Goal: Task Accomplishment & Management: Complete application form

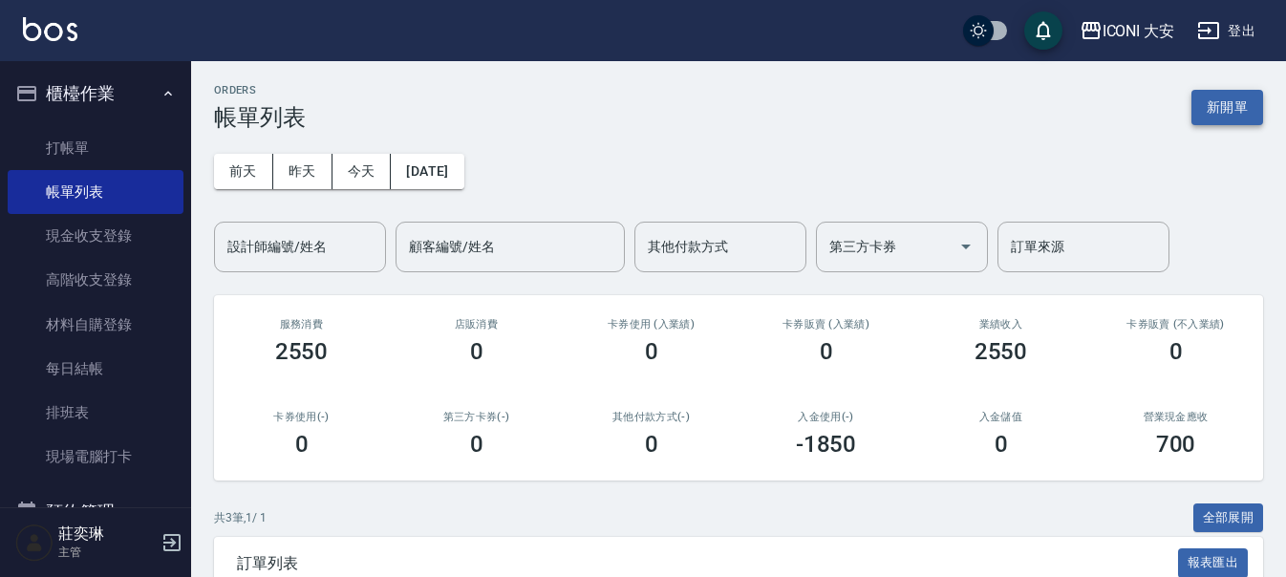
click at [1217, 102] on button "新開單" at bounding box center [1228, 107] width 72 height 35
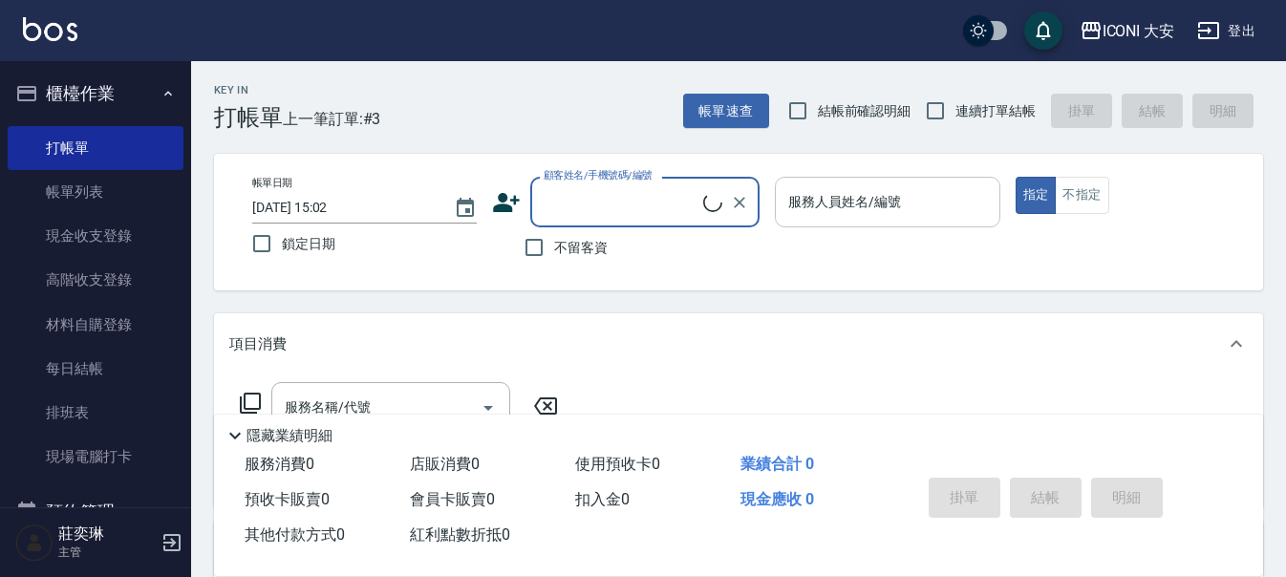
drag, startPoint x: 873, startPoint y: 194, endPoint x: 872, endPoint y: 207, distance: 13.4
click at [872, 195] on div "服務人員姓名/編號 服務人員姓名/編號" at bounding box center [887, 202] width 225 height 51
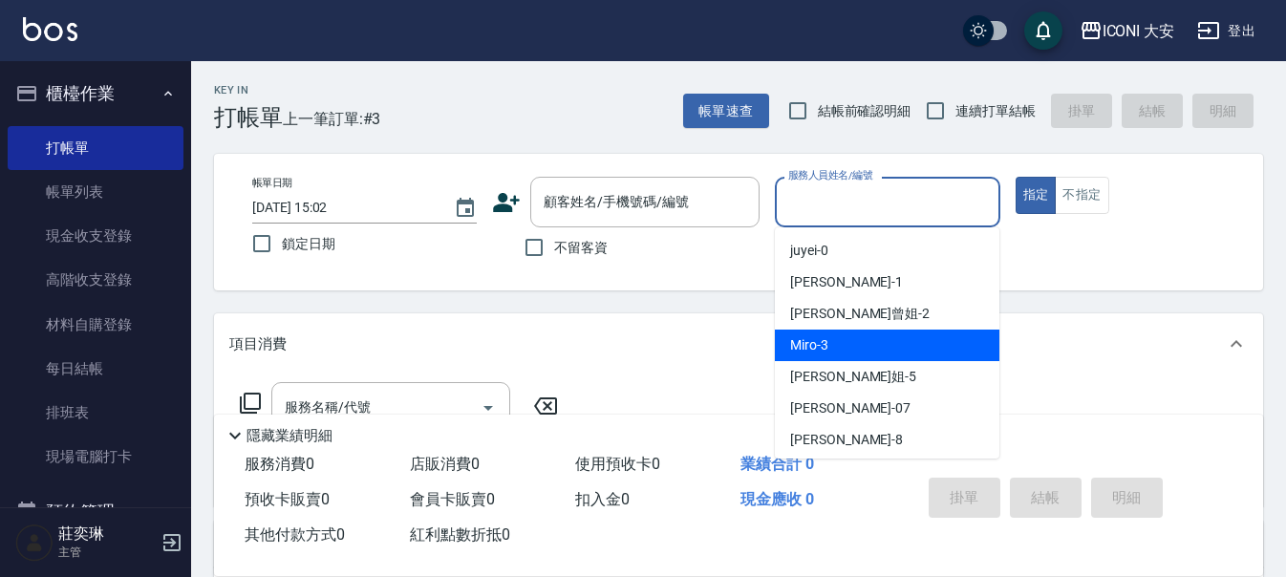
click at [853, 342] on div "Miro -3" at bounding box center [887, 346] width 225 height 32
type input "Miro-3"
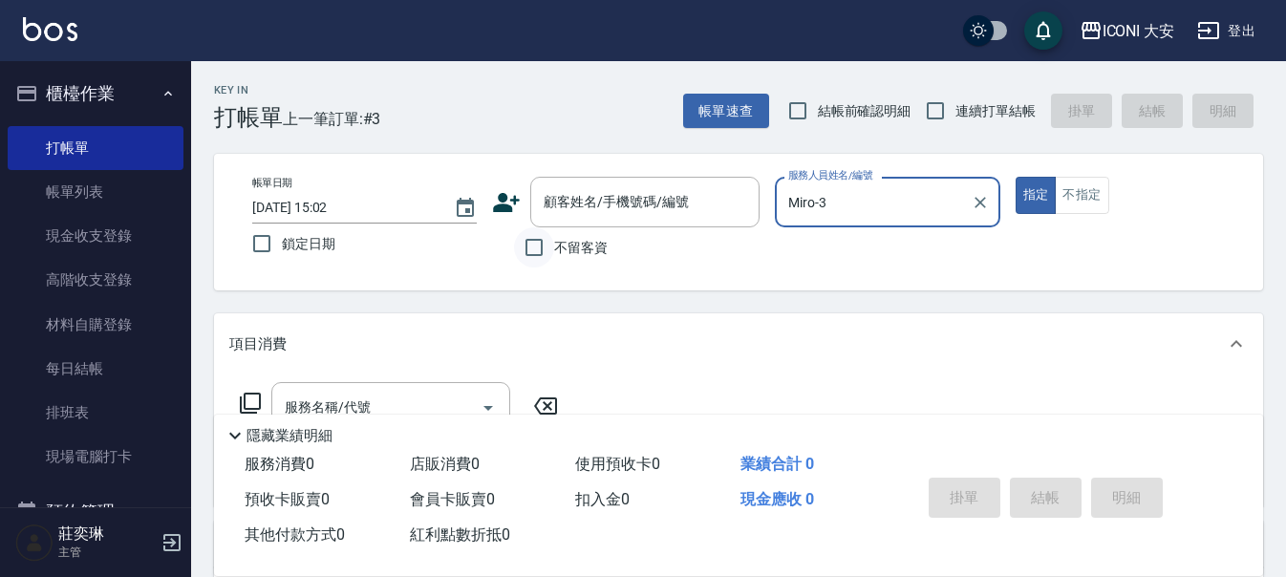
click at [530, 253] on input "不留客資" at bounding box center [534, 247] width 40 height 40
checkbox input "true"
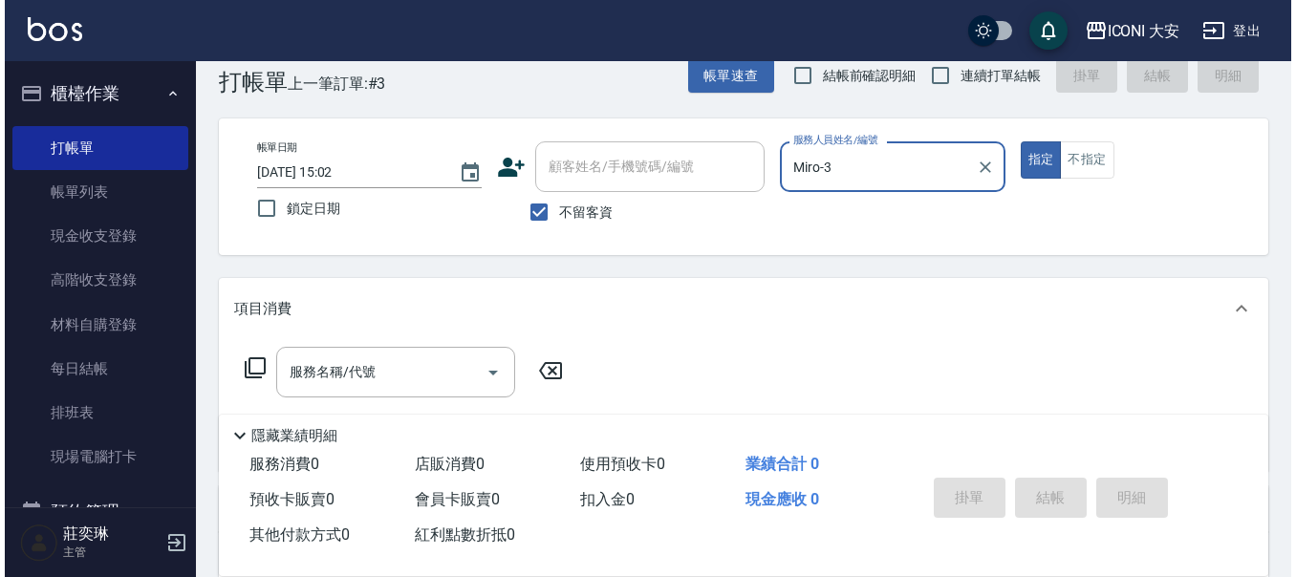
scroll to position [96, 0]
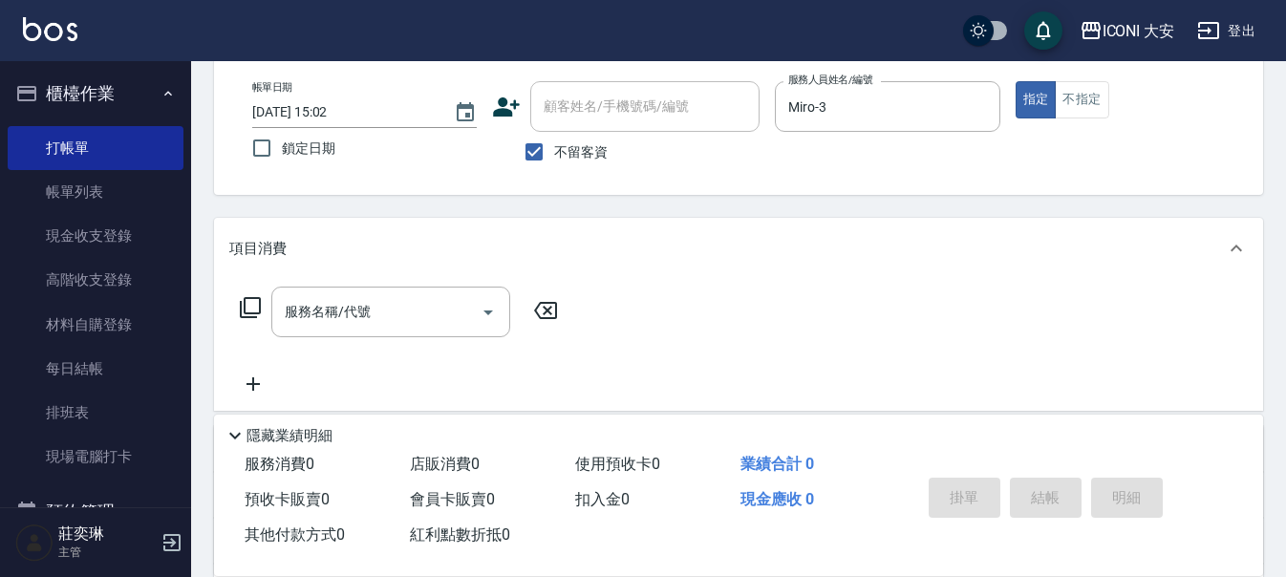
click at [257, 310] on icon at bounding box center [250, 307] width 23 height 23
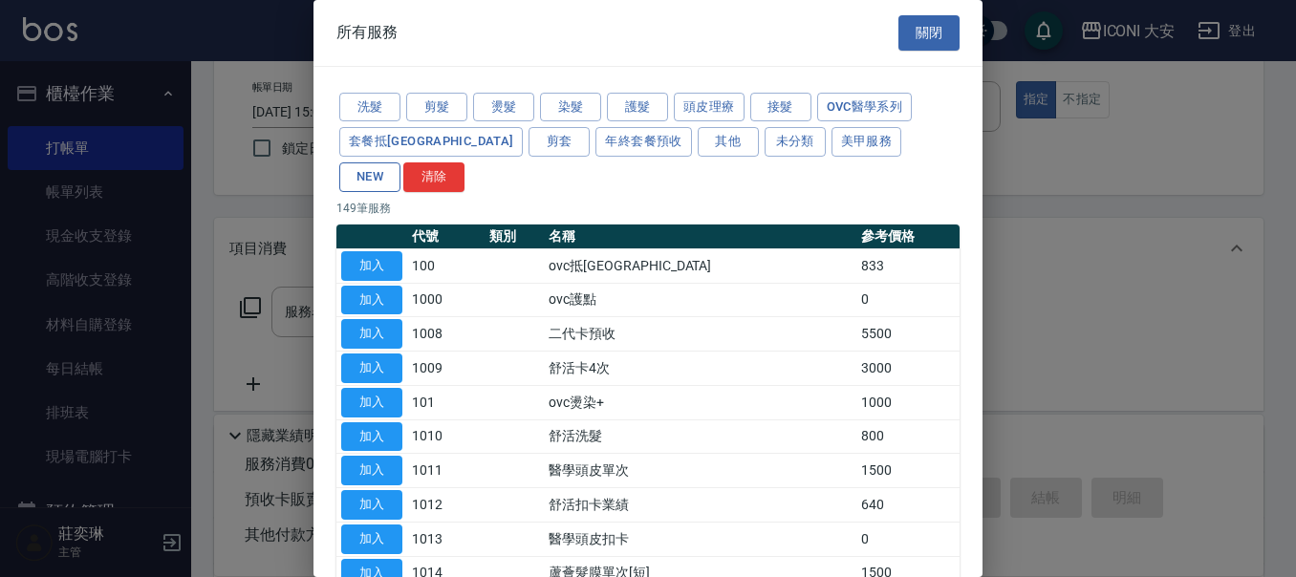
click at [400, 162] on button "NEW" at bounding box center [369, 177] width 61 height 30
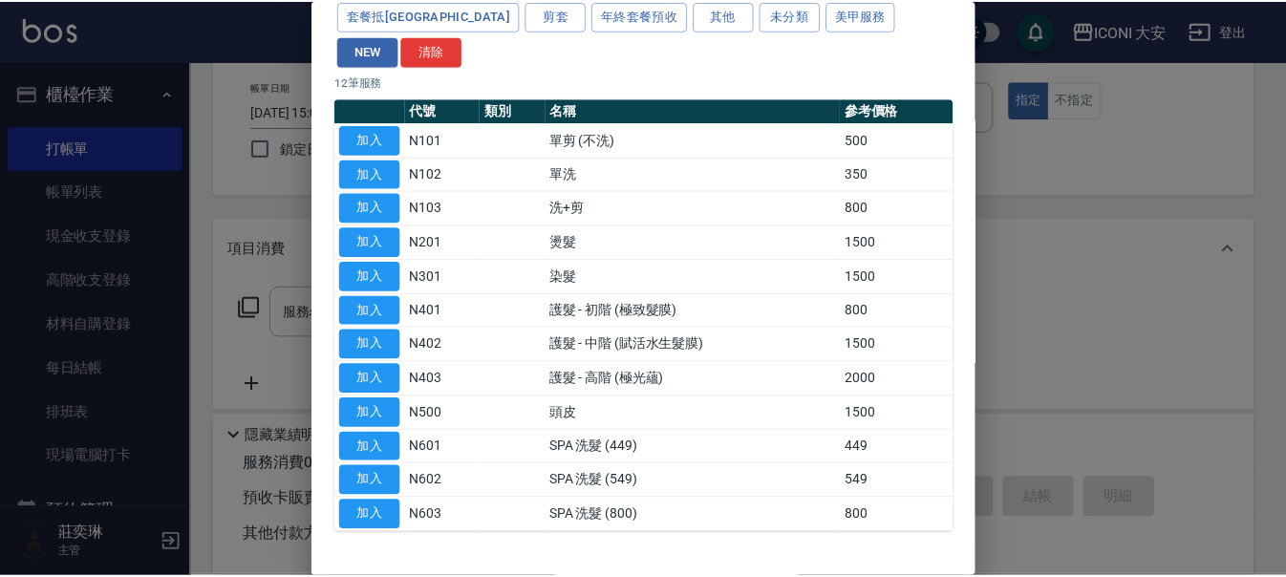
scroll to position [152, 0]
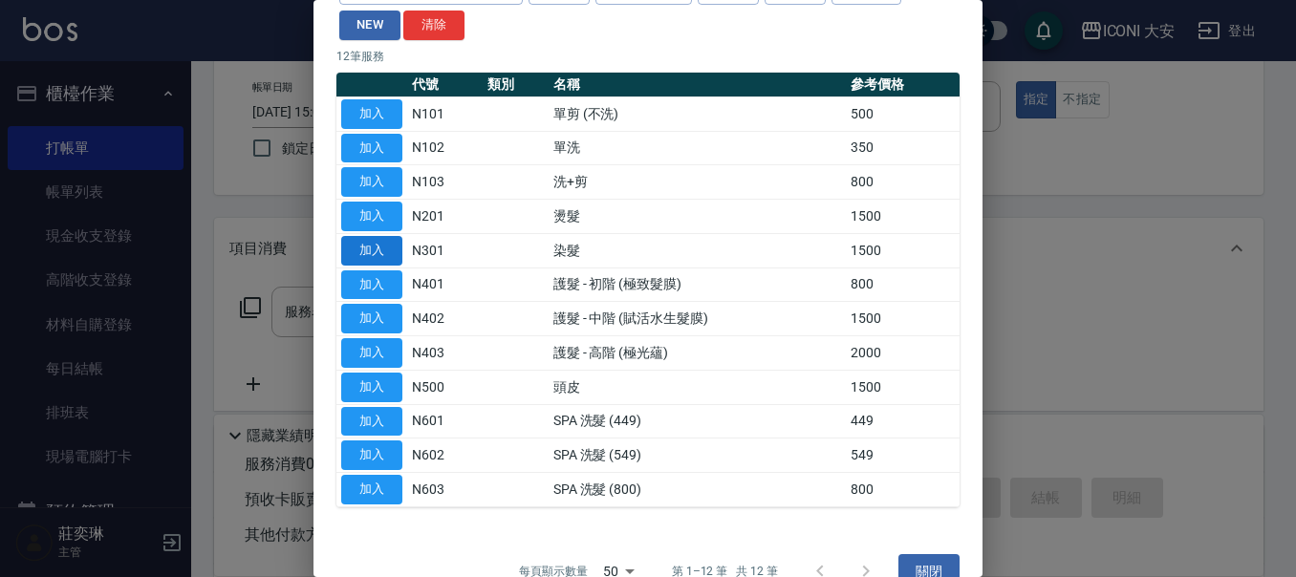
click at [361, 236] on button "加入" at bounding box center [371, 251] width 61 height 30
type input "染髮(N301)"
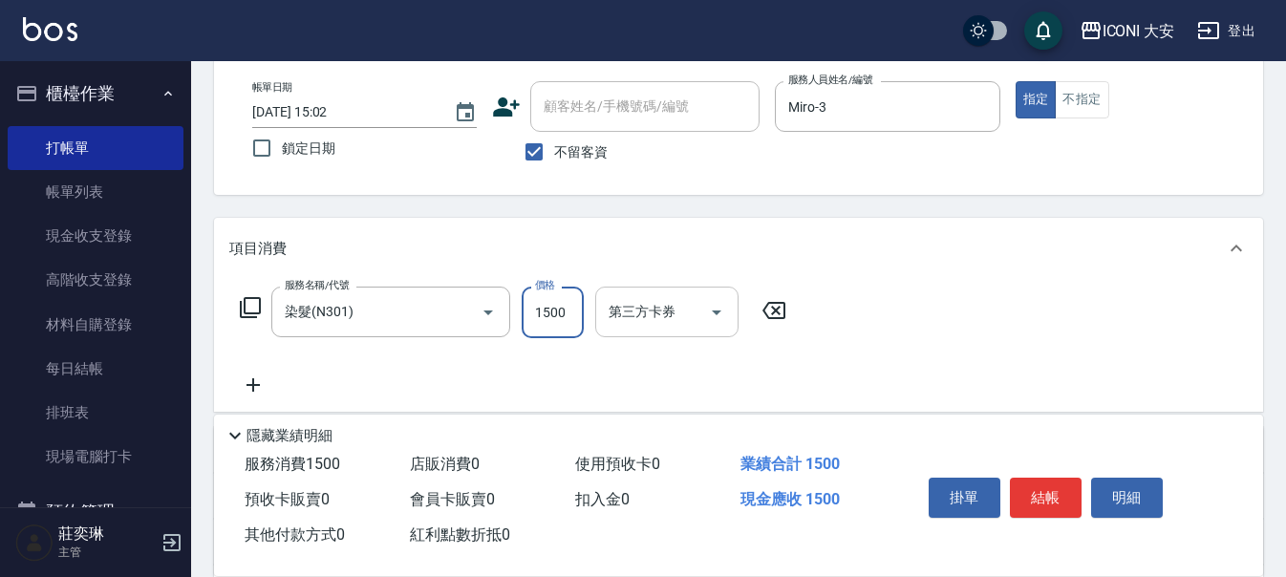
drag, startPoint x: 550, startPoint y: 329, endPoint x: 595, endPoint y: 334, distance: 45.2
click at [551, 329] on input "1500" at bounding box center [553, 313] width 62 height 52
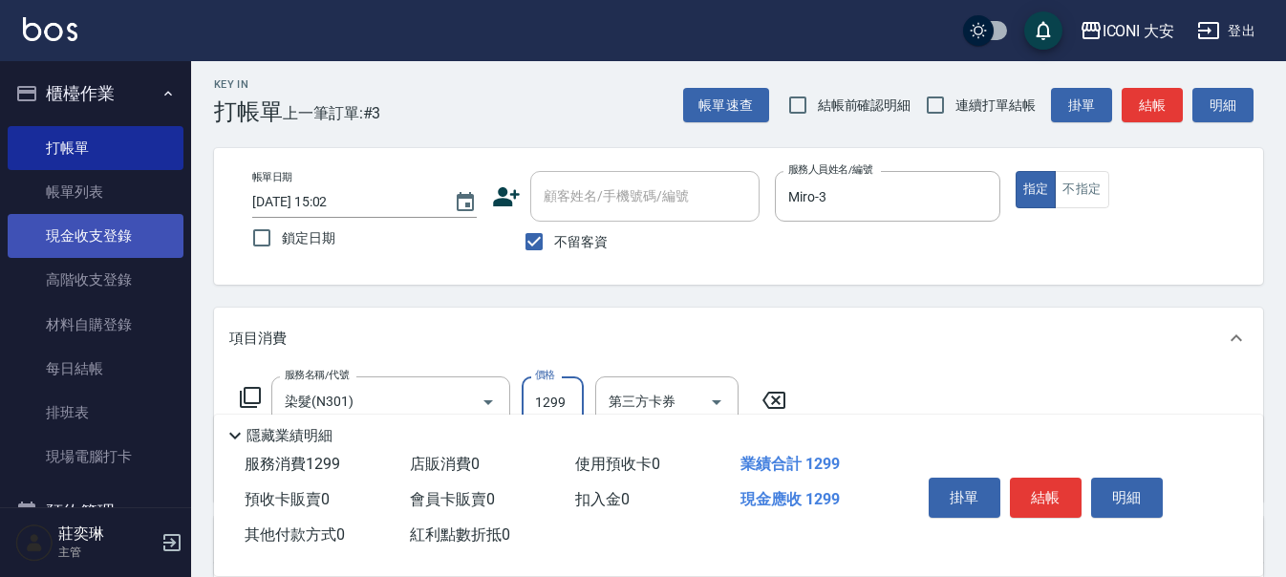
scroll to position [0, 0]
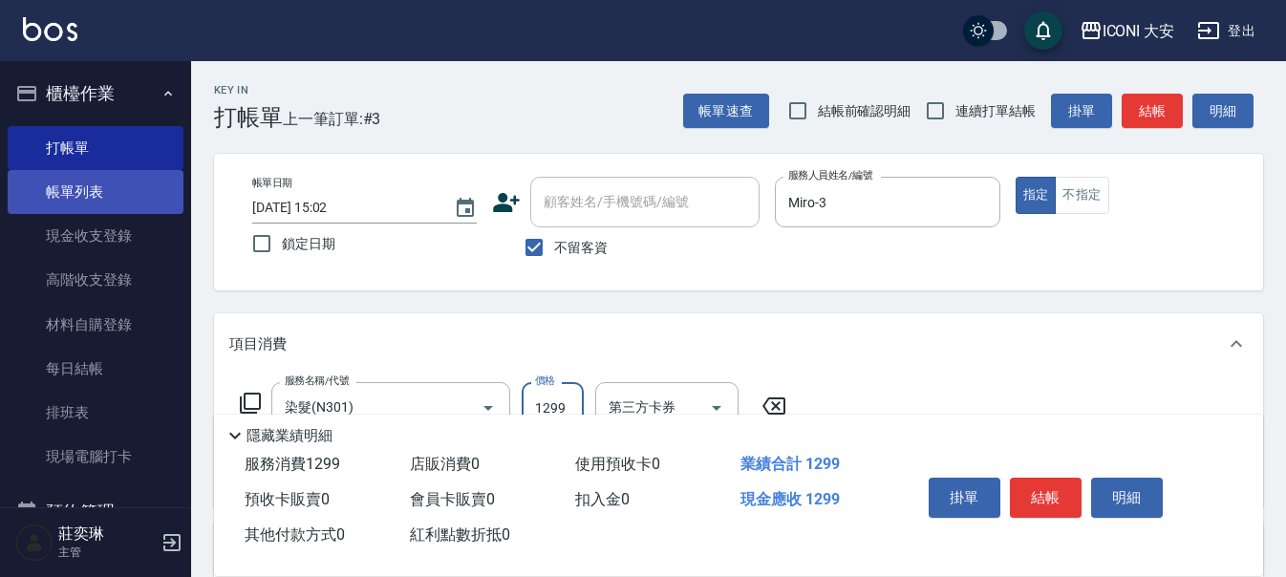
type input "1299"
click at [89, 189] on link "帳單列表" at bounding box center [96, 192] width 176 height 44
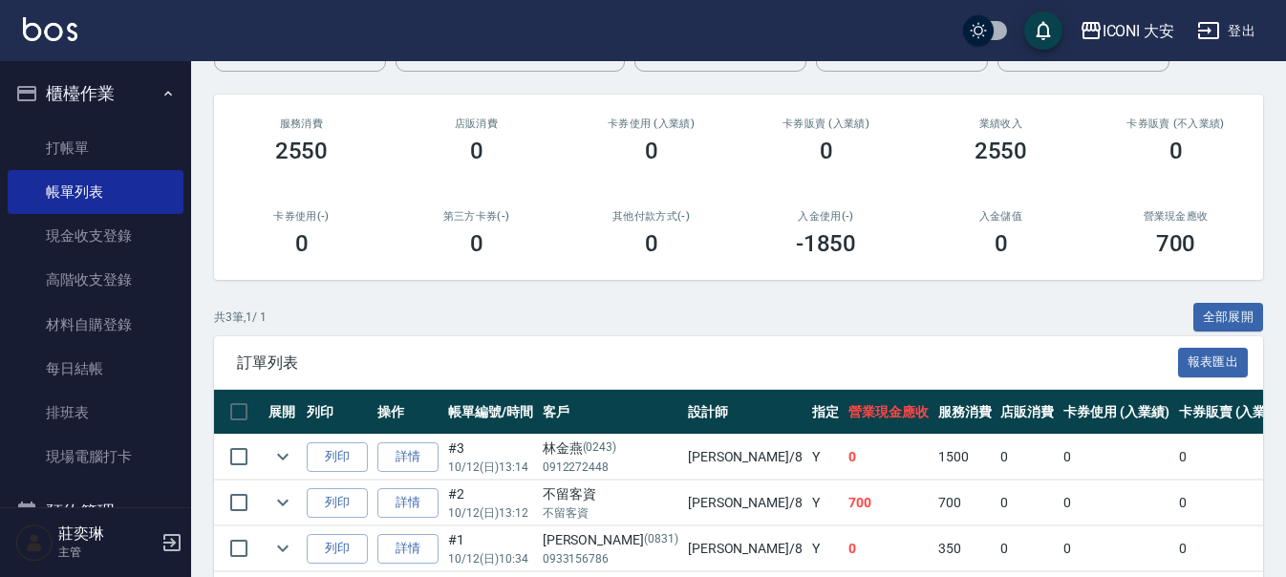
scroll to position [285, 0]
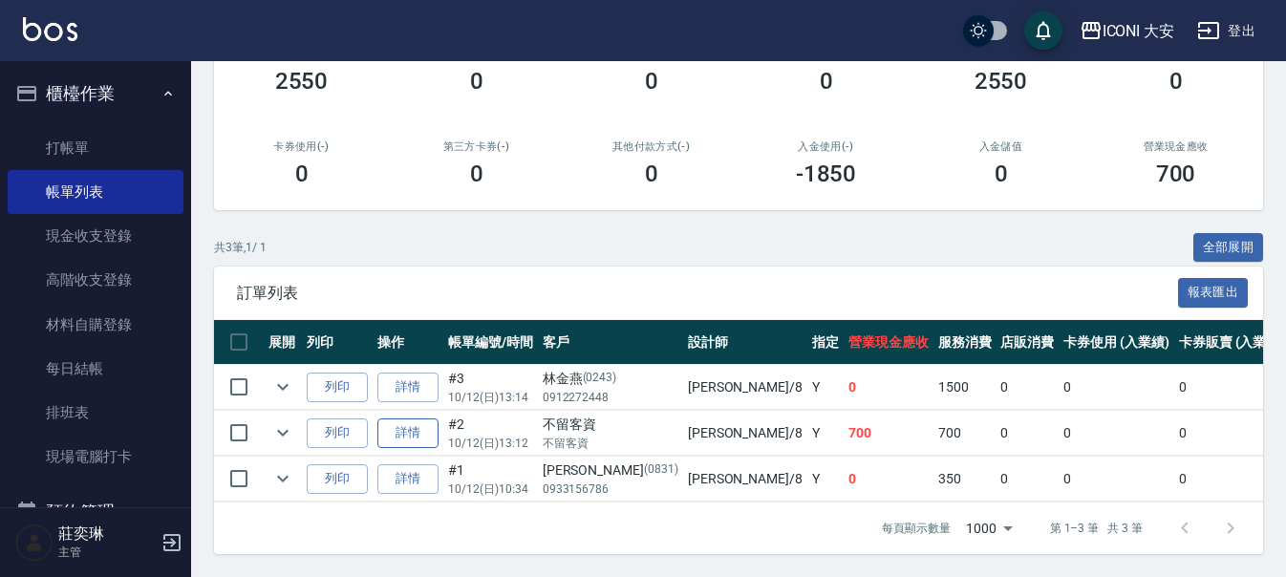
click at [418, 420] on link "詳情" at bounding box center [407, 434] width 61 height 30
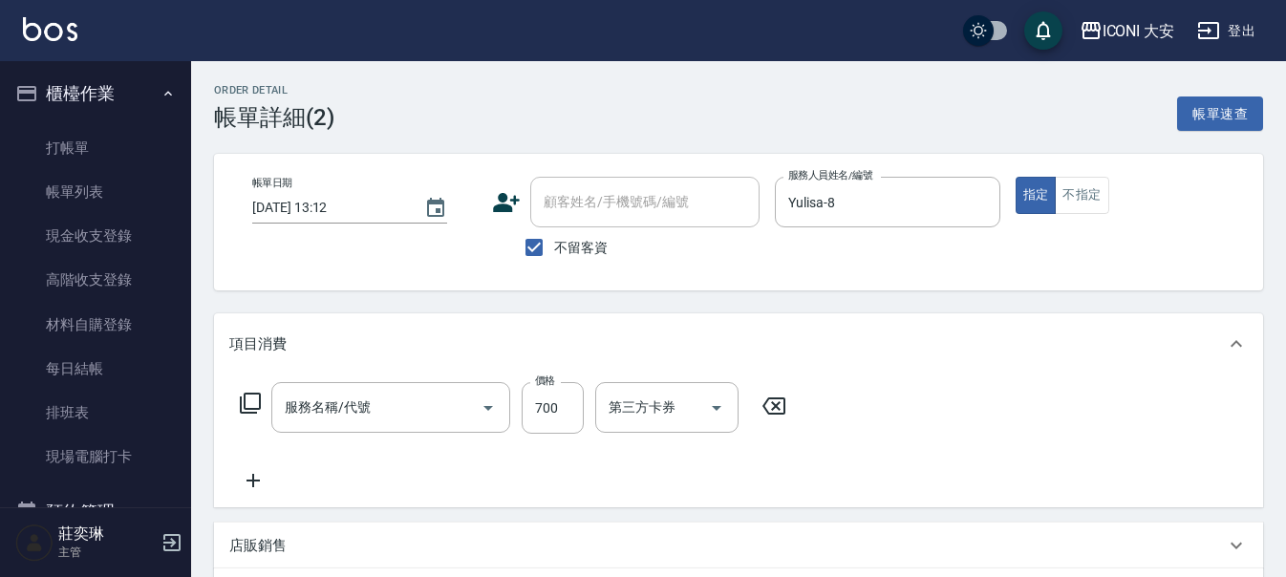
type input "[DATE] 13:12"
checkbox input "true"
type input "Yulisa-8"
type input "單剪 (不洗)(N101)"
click at [830, 208] on input "Yulisa-8" at bounding box center [873, 201] width 179 height 33
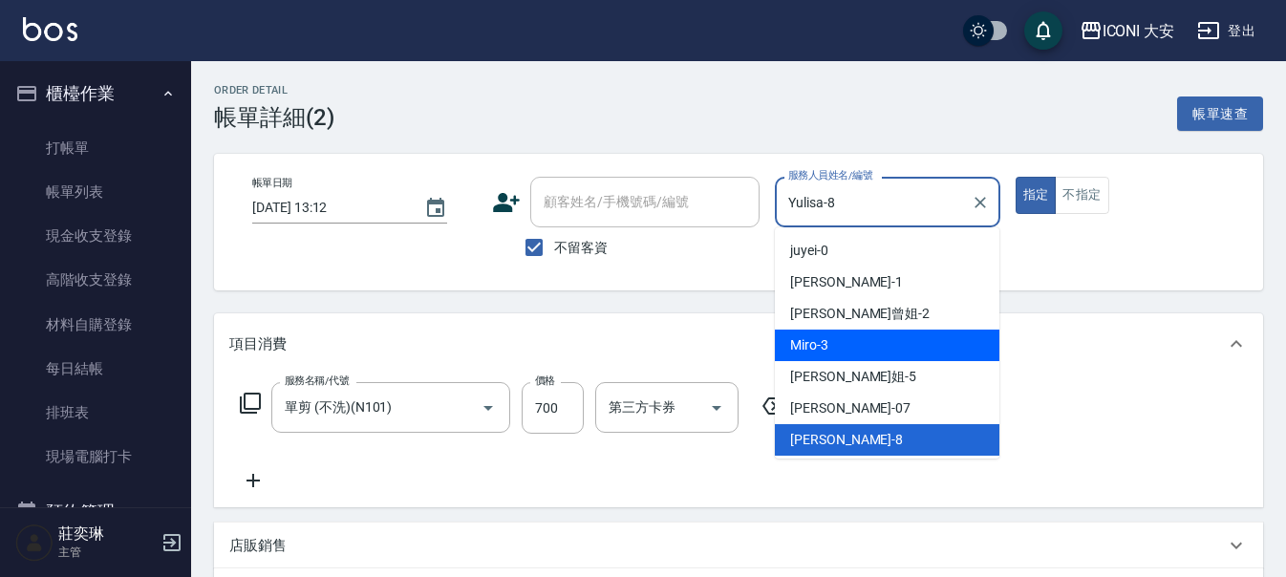
click at [840, 336] on div "Miro -3" at bounding box center [887, 346] width 225 height 32
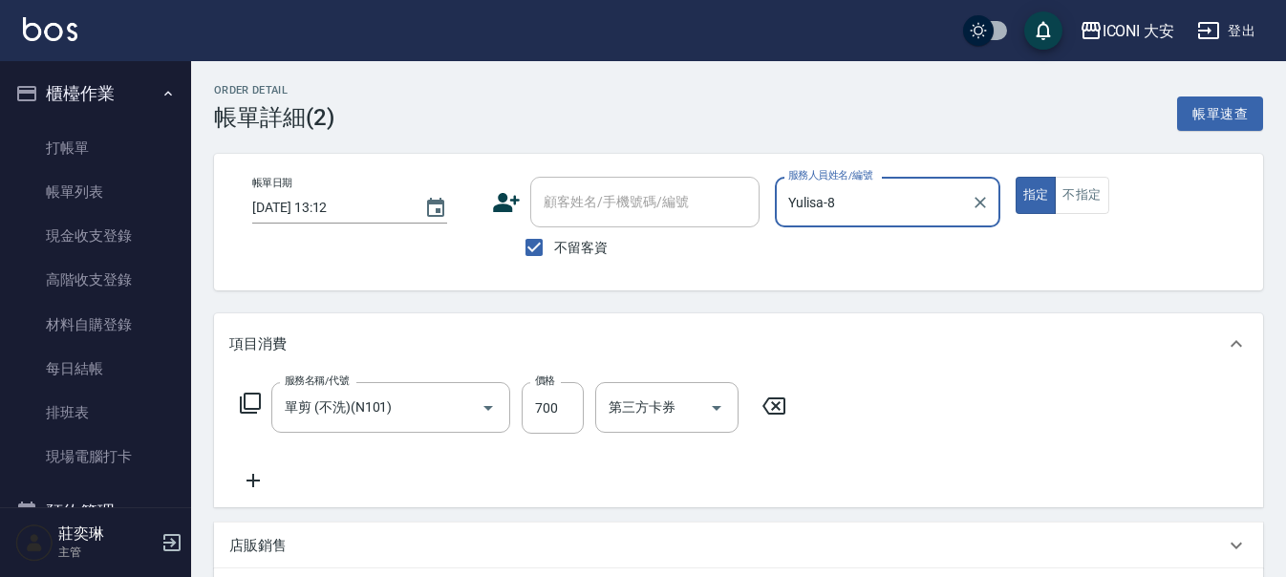
type input "Miro-3"
click at [257, 401] on icon at bounding box center [250, 403] width 23 height 23
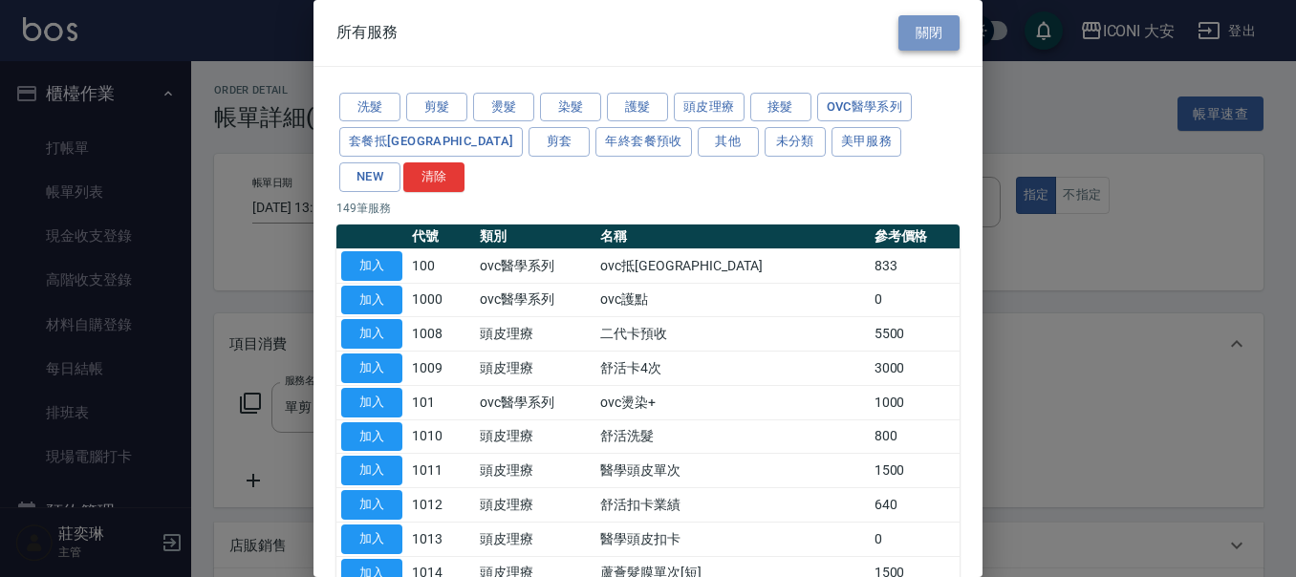
click at [909, 37] on button "關閉" at bounding box center [928, 32] width 61 height 35
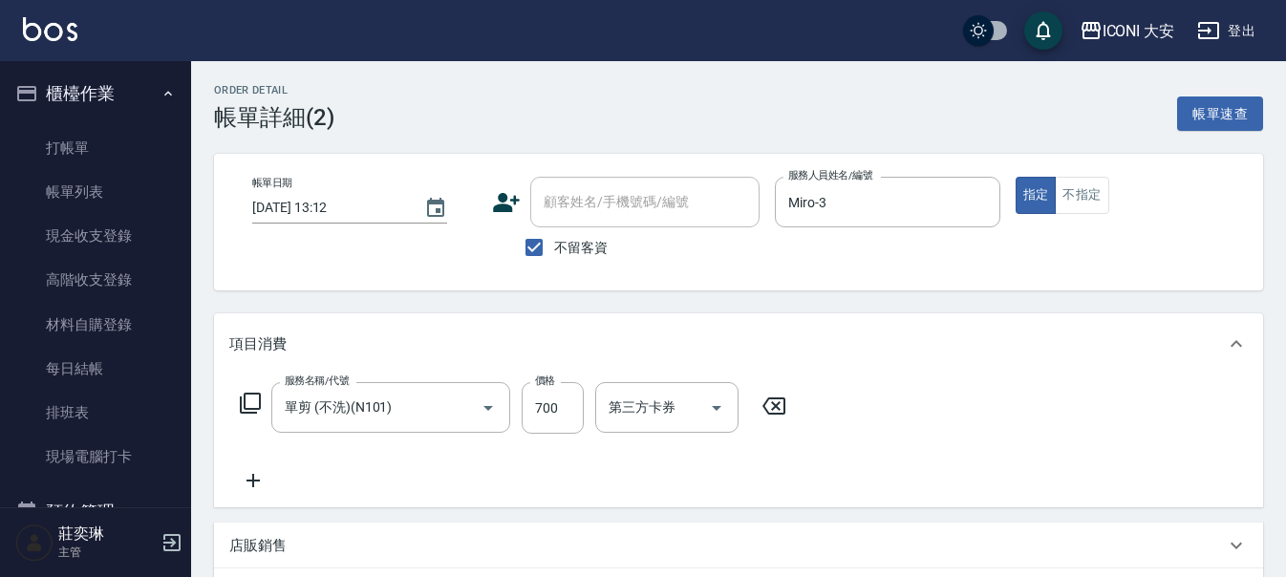
click at [769, 401] on icon at bounding box center [774, 406] width 48 height 23
click at [253, 395] on icon at bounding box center [250, 403] width 21 height 21
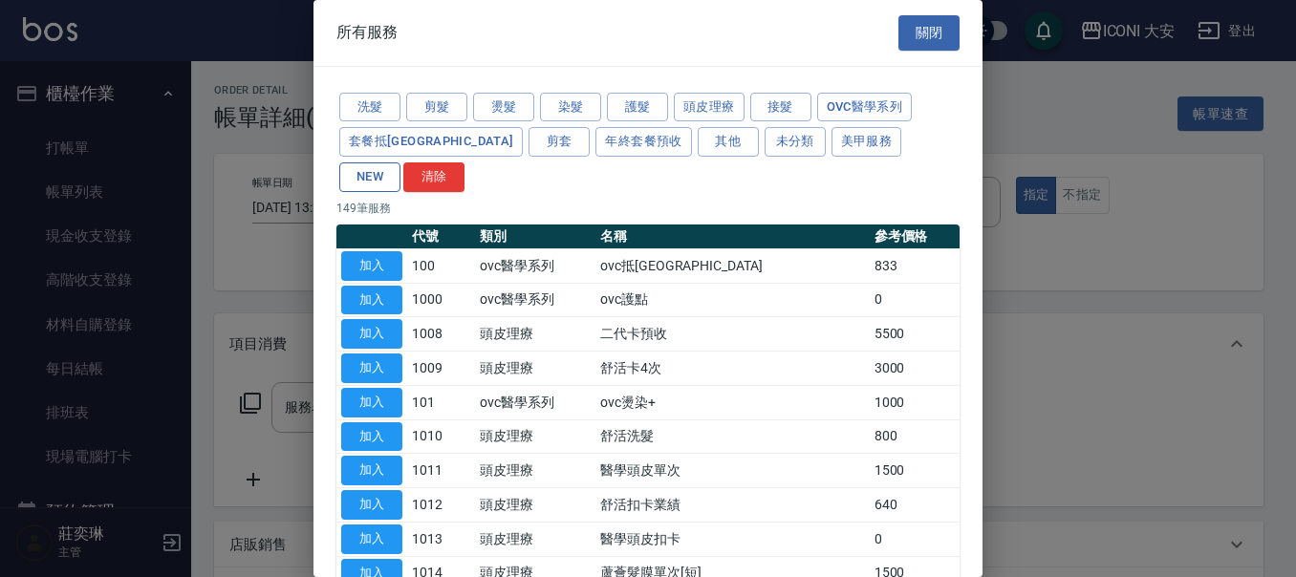
click at [400, 162] on button "NEW" at bounding box center [369, 177] width 61 height 30
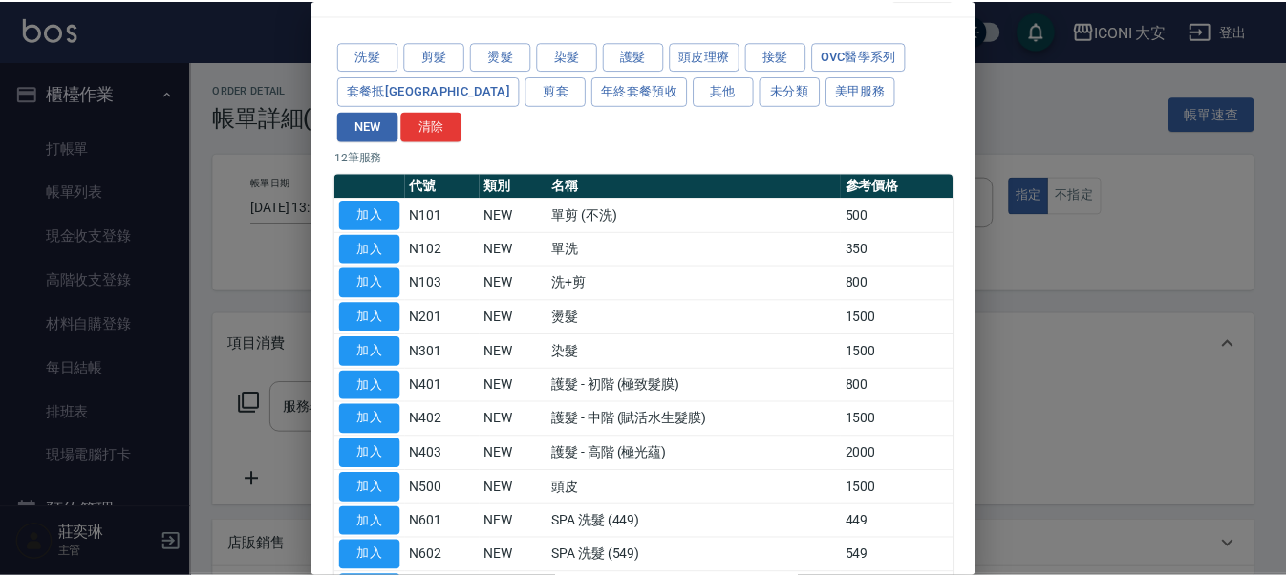
scroll to position [96, 0]
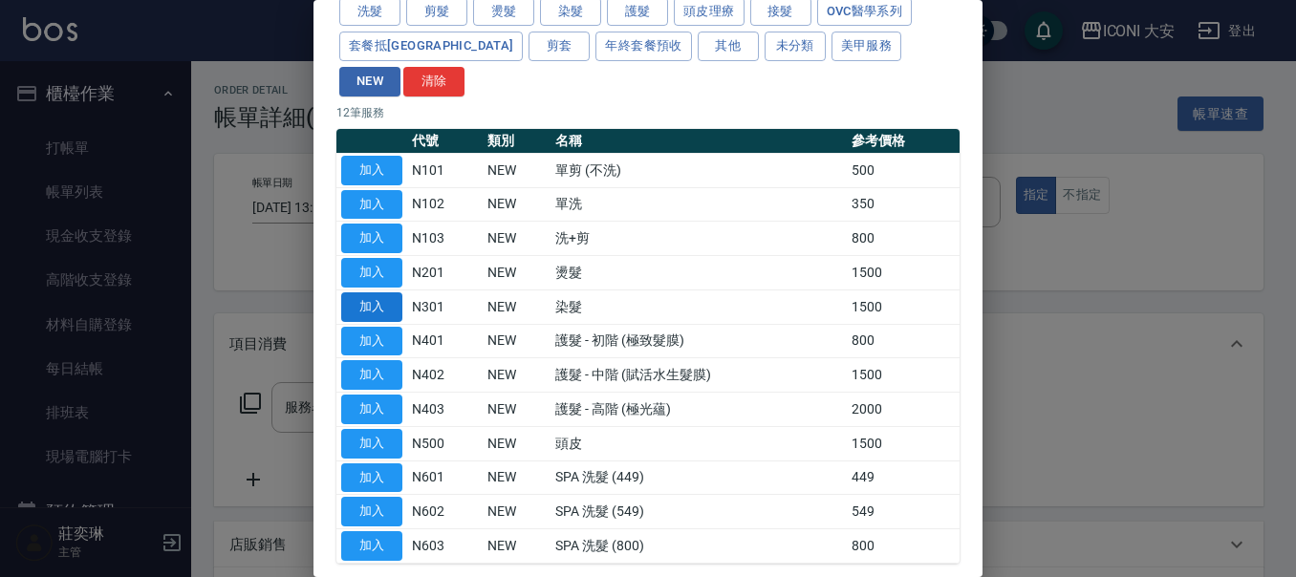
click at [370, 292] on button "加入" at bounding box center [371, 307] width 61 height 30
type input "染髮(N301)"
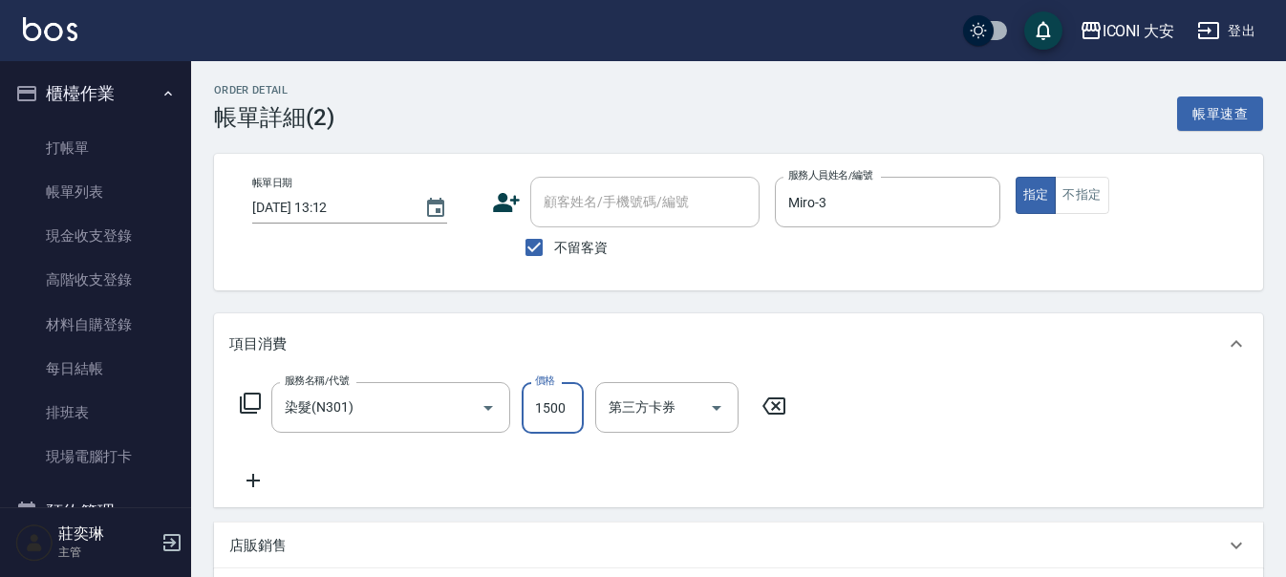
click at [546, 401] on input "1500" at bounding box center [553, 408] width 62 height 52
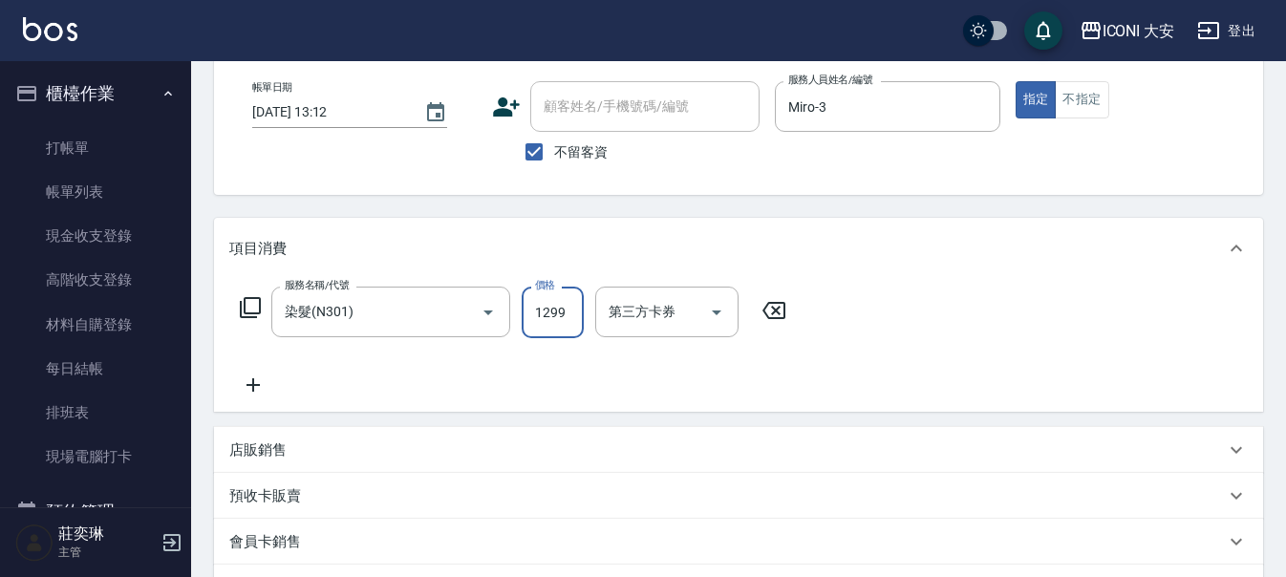
type input "1299"
click at [259, 313] on icon at bounding box center [250, 307] width 21 height 21
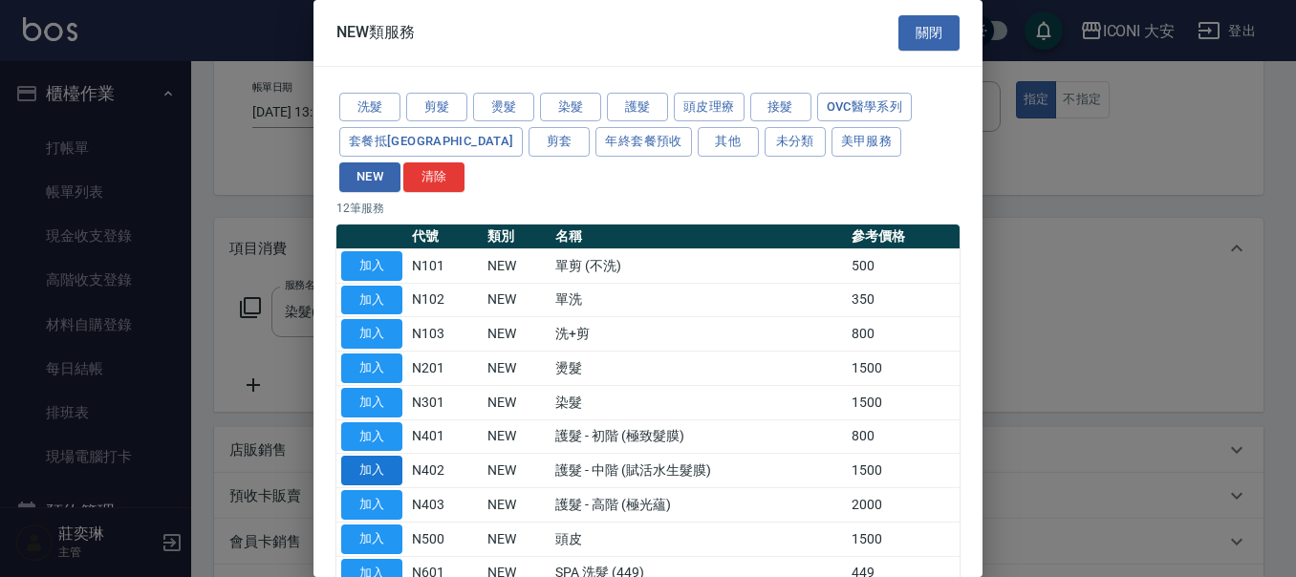
click at [376, 456] on button "加入" at bounding box center [371, 471] width 61 height 30
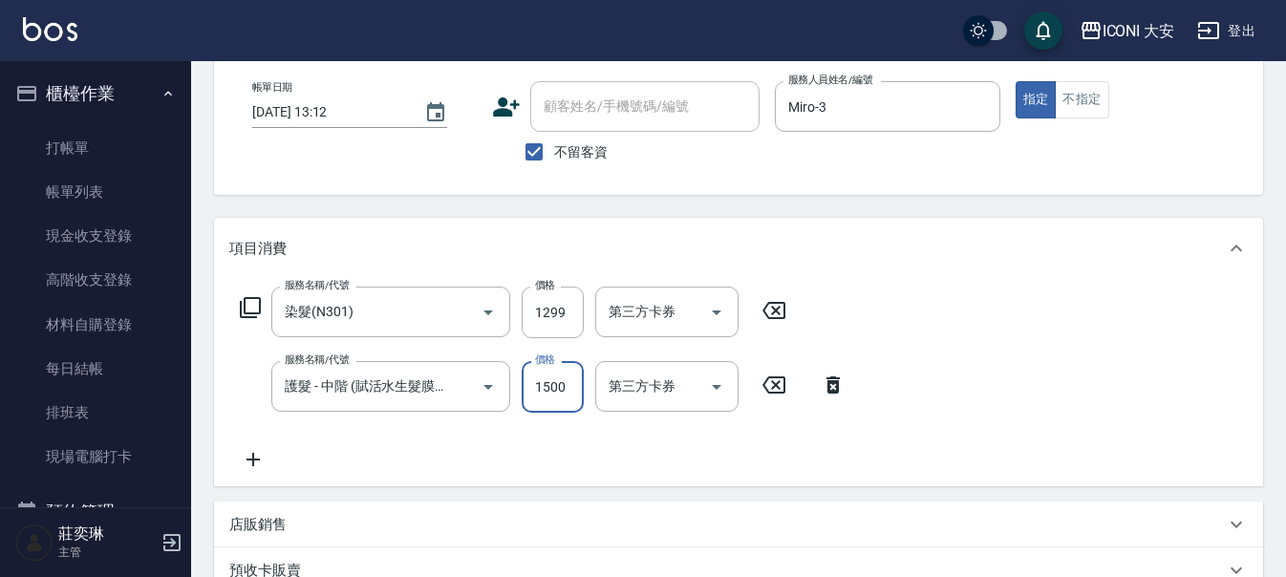
click at [530, 399] on input "1500" at bounding box center [553, 387] width 62 height 52
drag, startPoint x: 550, startPoint y: 394, endPoint x: 572, endPoint y: 391, distance: 22.2
click at [572, 391] on input "1500" at bounding box center [553, 387] width 62 height 52
drag, startPoint x: 522, startPoint y: 384, endPoint x: 593, endPoint y: 394, distance: 72.3
click at [593, 394] on div "服務名稱/代號 護髮 - 中階 (賦活水生髮膜) (N402) 服務名稱/代號 價格 1500 價格 第三方卡券 第三方卡券" at bounding box center [543, 387] width 628 height 52
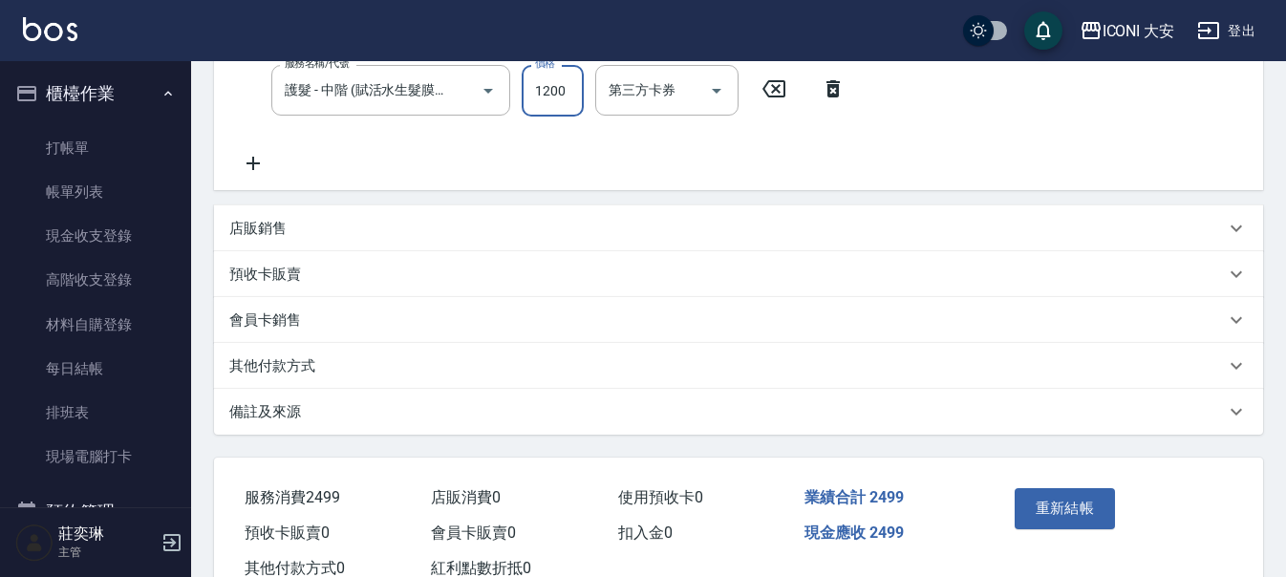
scroll to position [456, 0]
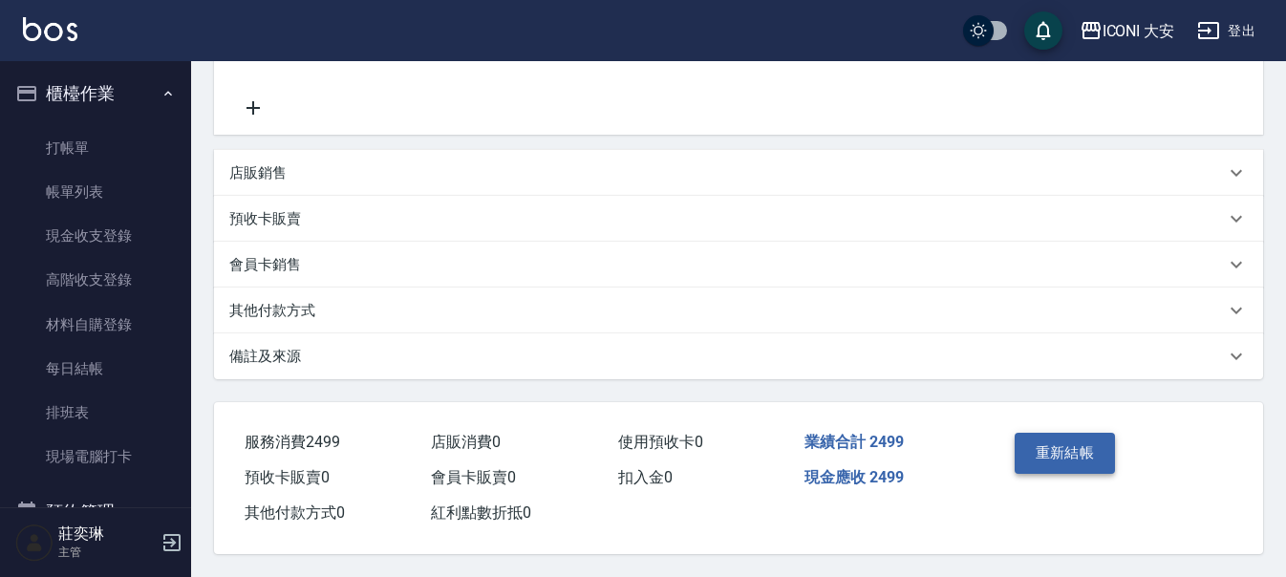
type input "1200"
click at [1042, 444] on button "重新結帳" at bounding box center [1065, 453] width 101 height 40
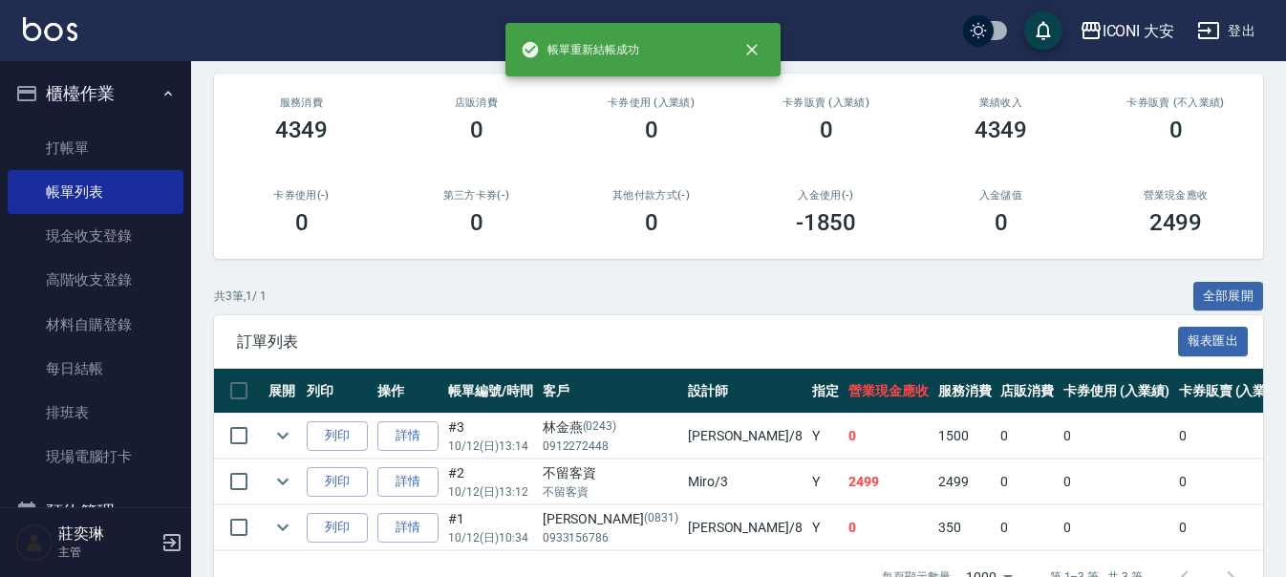
scroll to position [285, 0]
